Goal: Find contact information: Find contact information

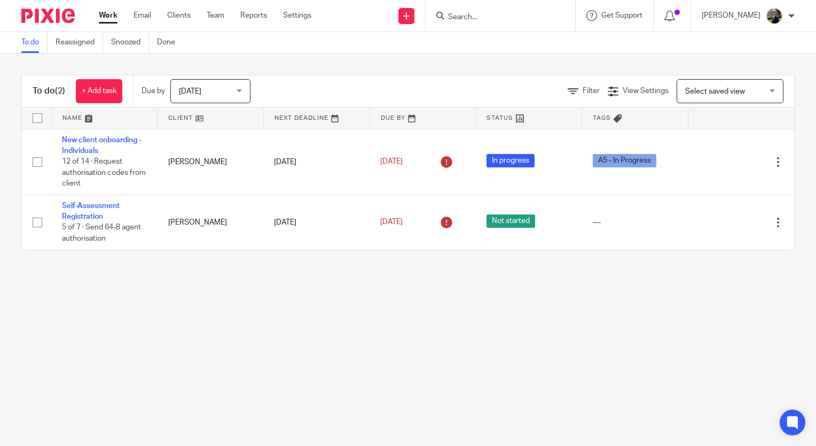
click at [489, 5] on div at bounding box center [501, 16] width 150 height 32
click at [490, 13] on input "Search" at bounding box center [495, 18] width 96 height 10
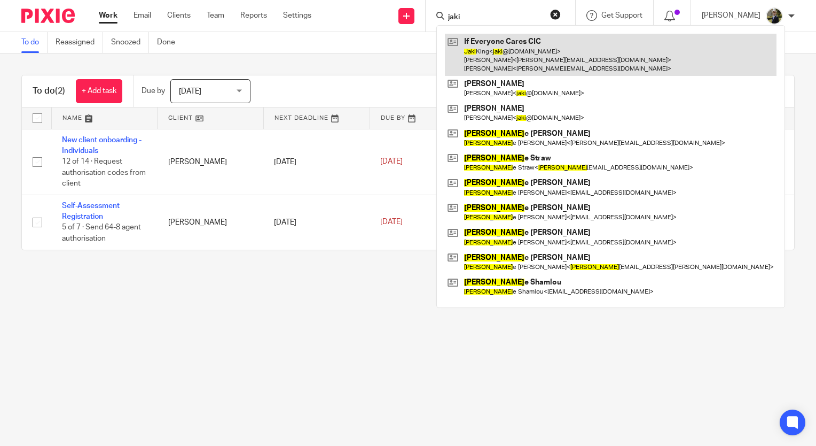
type input "jaki"
click at [520, 53] on link at bounding box center [611, 55] width 332 height 42
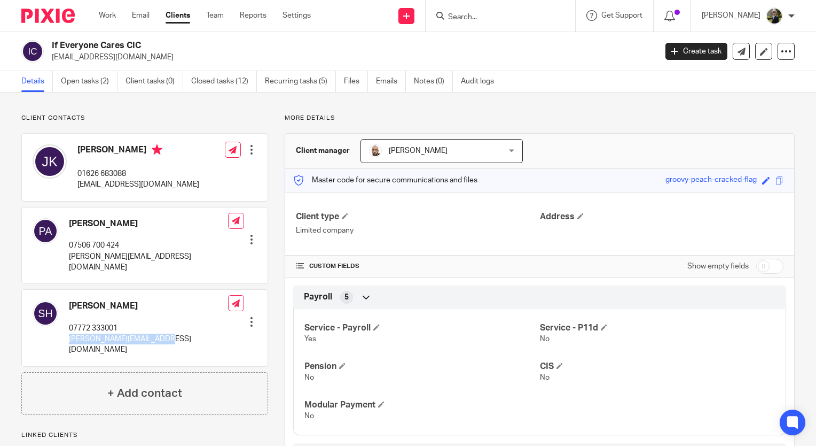
drag, startPoint x: 160, startPoint y: 330, endPoint x: 64, endPoint y: 332, distance: 95.6
click at [64, 332] on div "Sue Haswell 07772 333001 s.haswell@btinternet.com Edit contact Create client fr…" at bounding box center [145, 328] width 246 height 76
copy p "[PERSON_NAME][EMAIL_ADDRESS][DOMAIN_NAME]"
